Goal: Information Seeking & Learning: Learn about a topic

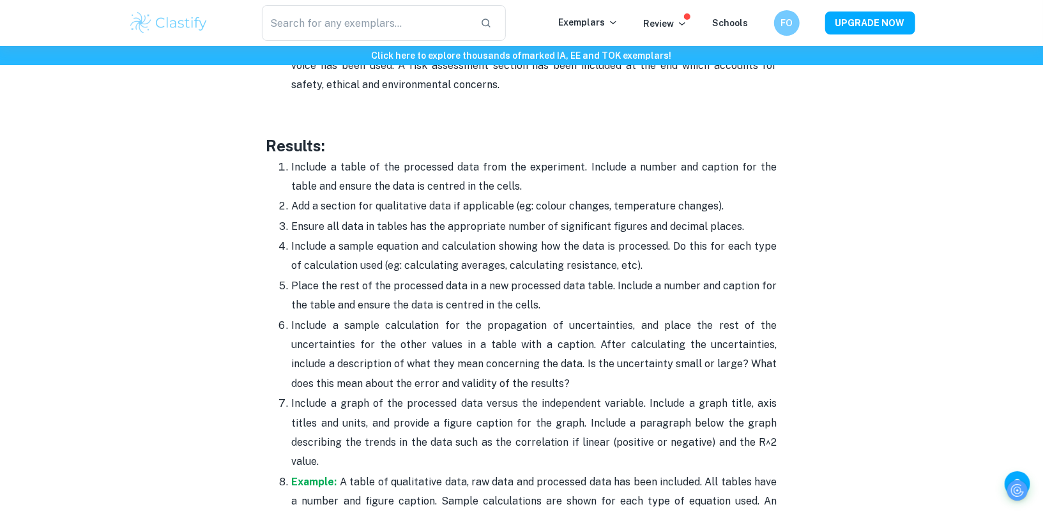
scroll to position [2767, 0]
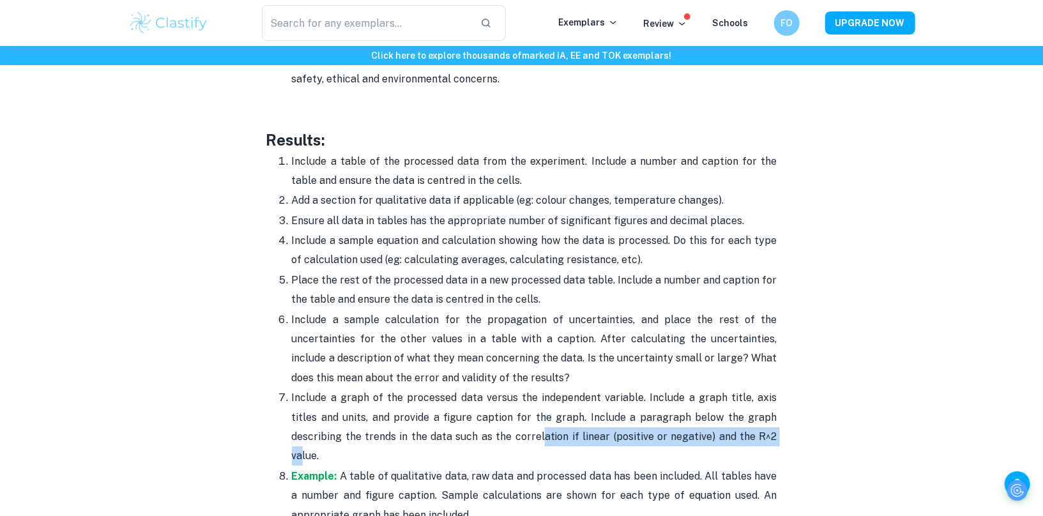
drag, startPoint x: 479, startPoint y: 422, endPoint x: 713, endPoint y: 426, distance: 234.4
click at [713, 426] on p "Include a graph of the processed data versus the independent variable. Include …" at bounding box center [534, 427] width 485 height 78
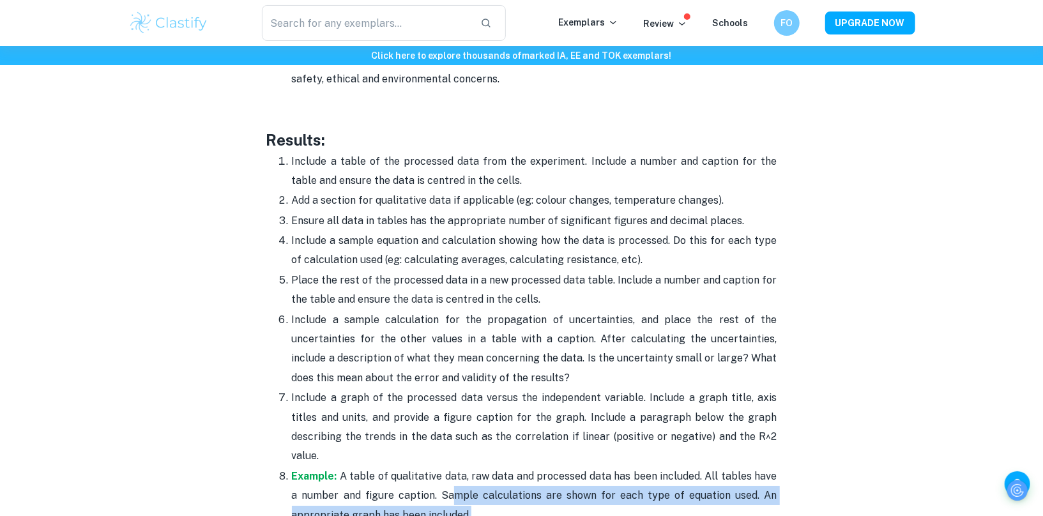
drag, startPoint x: 450, startPoint y: 455, endPoint x: 478, endPoint y: 482, distance: 38.8
click at [478, 483] on p "Example: A table of qualitative data, raw data and processed data has been incl…" at bounding box center [534, 496] width 485 height 58
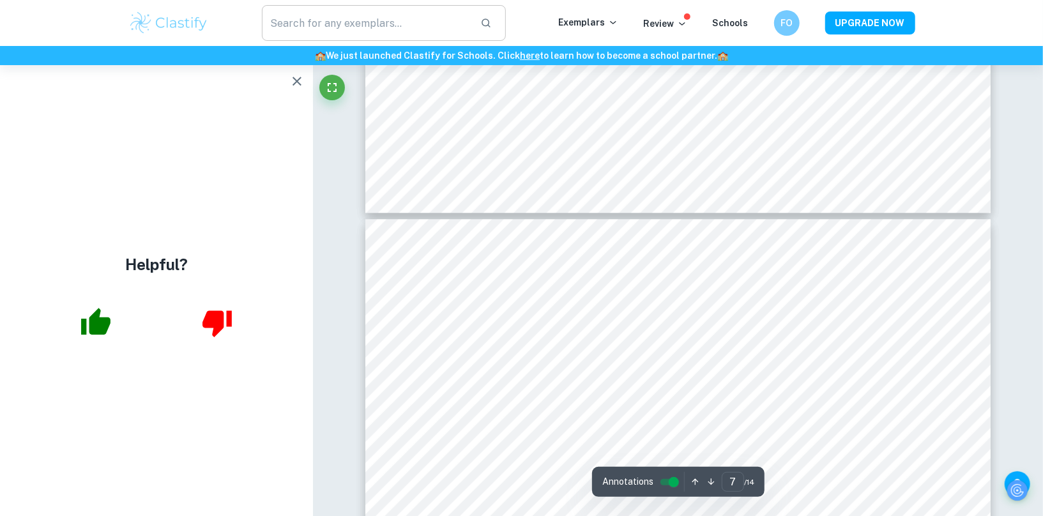
scroll to position [5409, 0]
type input "6"
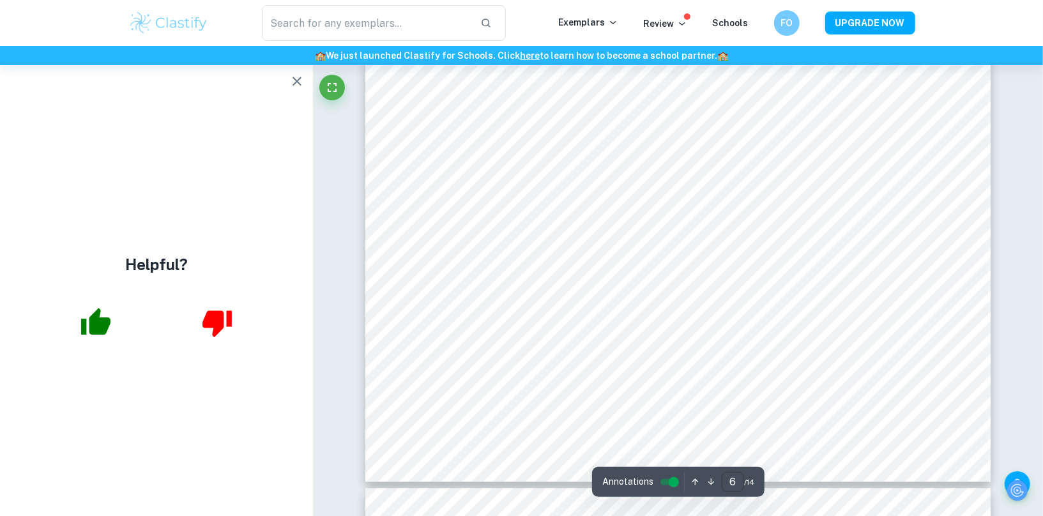
scroll to position [5137, 0]
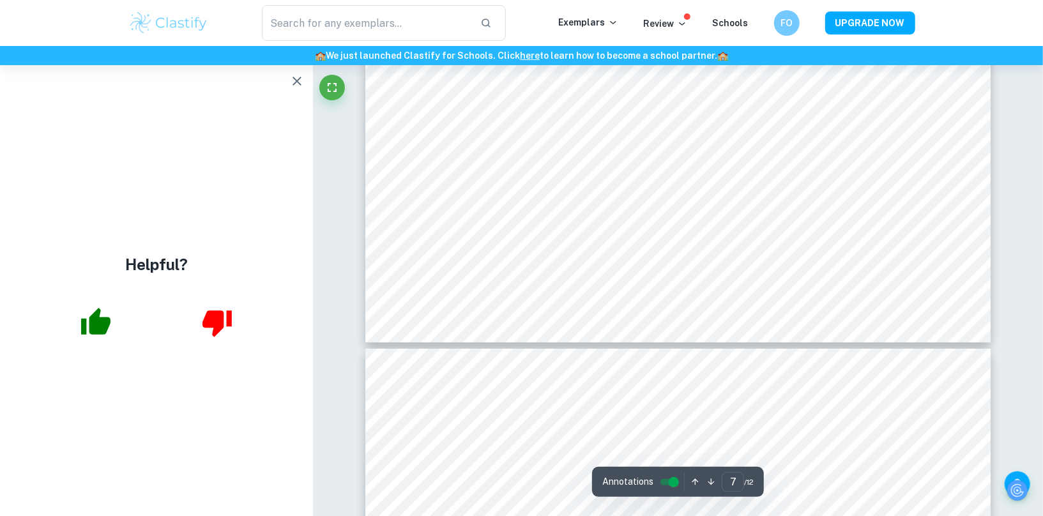
scroll to position [6162, 0]
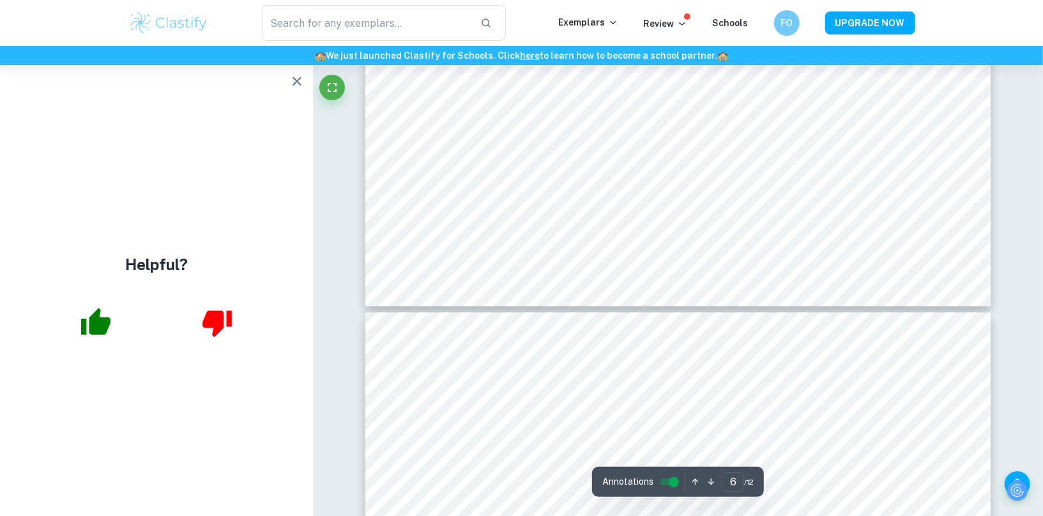
type input "7"
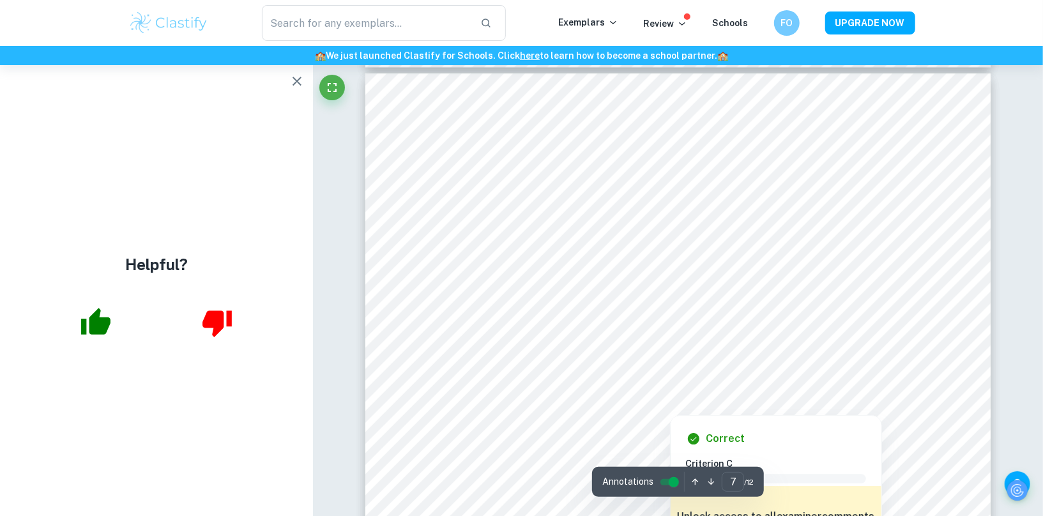
scroll to position [5548, 0]
